Goal: Transaction & Acquisition: Purchase product/service

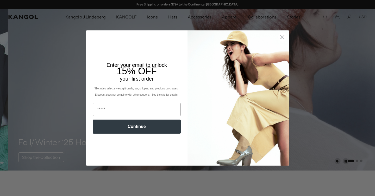
click at [281, 38] on icon "Close dialog" at bounding box center [283, 37] width 4 height 4
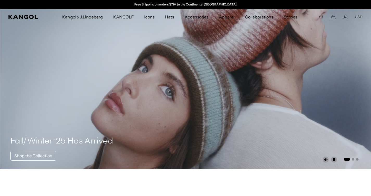
click at [323, 16] on use "Search here" at bounding box center [322, 17] width 4 height 4
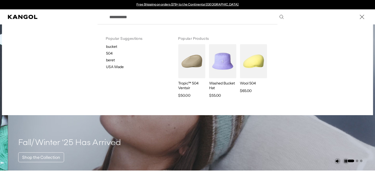
click at [171, 20] on input "Search here" at bounding box center [196, 16] width 180 height 13
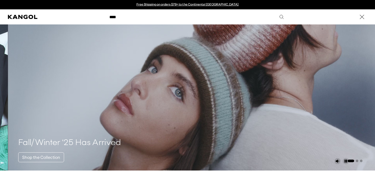
type input "****"
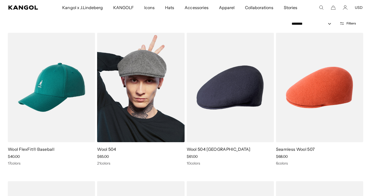
scroll to position [50, 0]
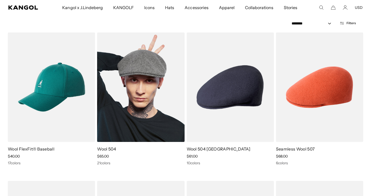
click at [137, 114] on img at bounding box center [140, 88] width 87 height 110
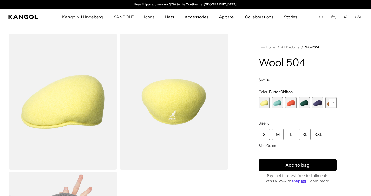
click at [318, 104] on span "5 of 21" at bounding box center [317, 102] width 11 height 11
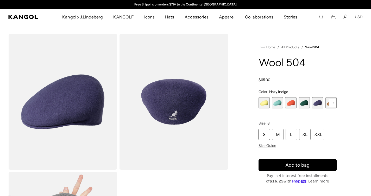
click at [332, 105] on rect at bounding box center [333, 103] width 8 height 8
click at [334, 103] on rect at bounding box center [333, 103] width 8 height 8
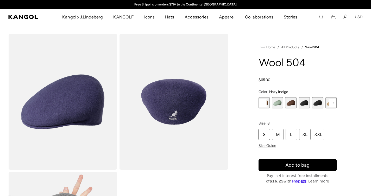
click at [334, 103] on rect at bounding box center [333, 103] width 8 height 8
click at [334, 104] on rect at bounding box center [333, 103] width 8 height 8
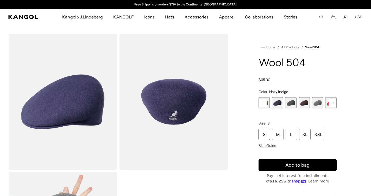
click at [334, 104] on rect at bounding box center [333, 103] width 8 height 8
click at [262, 103] on rect at bounding box center [263, 103] width 8 height 8
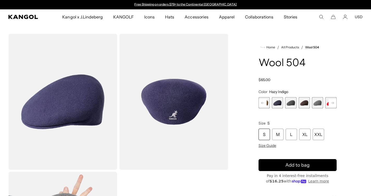
click at [262, 103] on rect at bounding box center [263, 103] width 8 height 8
click at [277, 104] on span "9 of 21" at bounding box center [277, 102] width 11 height 11
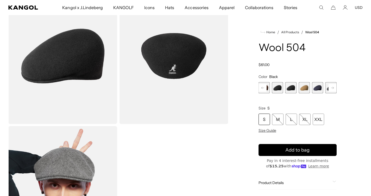
scroll to position [143, 0]
